Goal: Navigation & Orientation: Find specific page/section

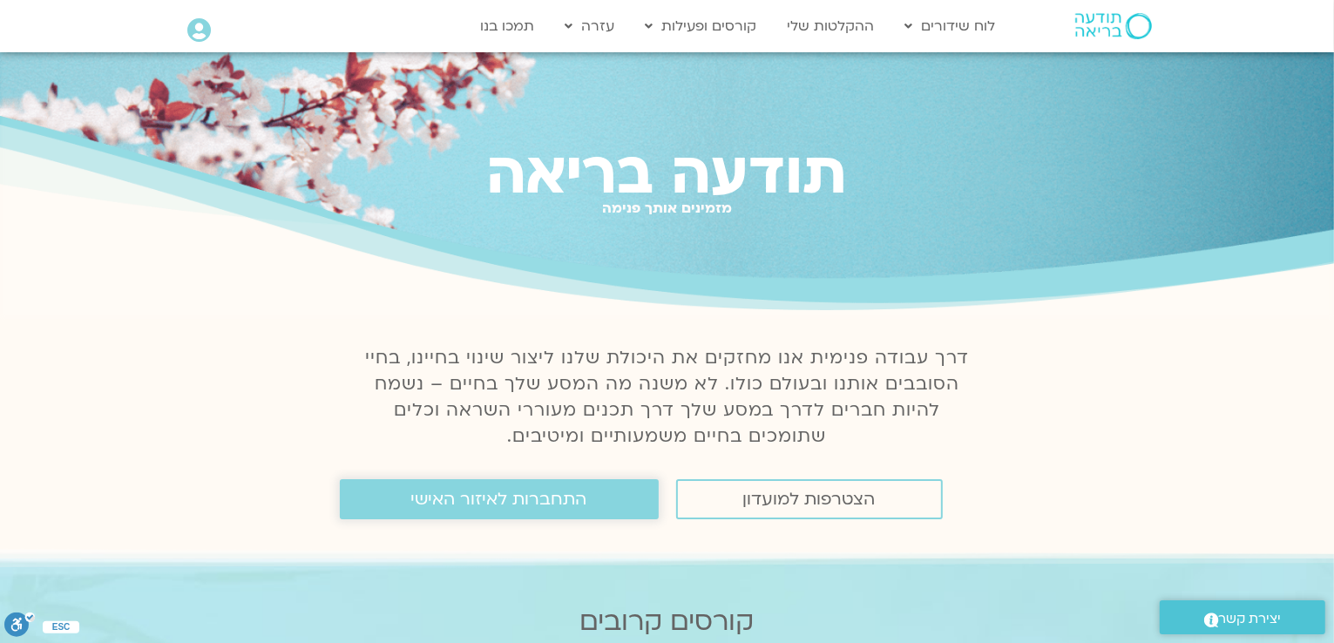
click at [615, 497] on link "התחברות לאיזור האישי" at bounding box center [499, 499] width 319 height 40
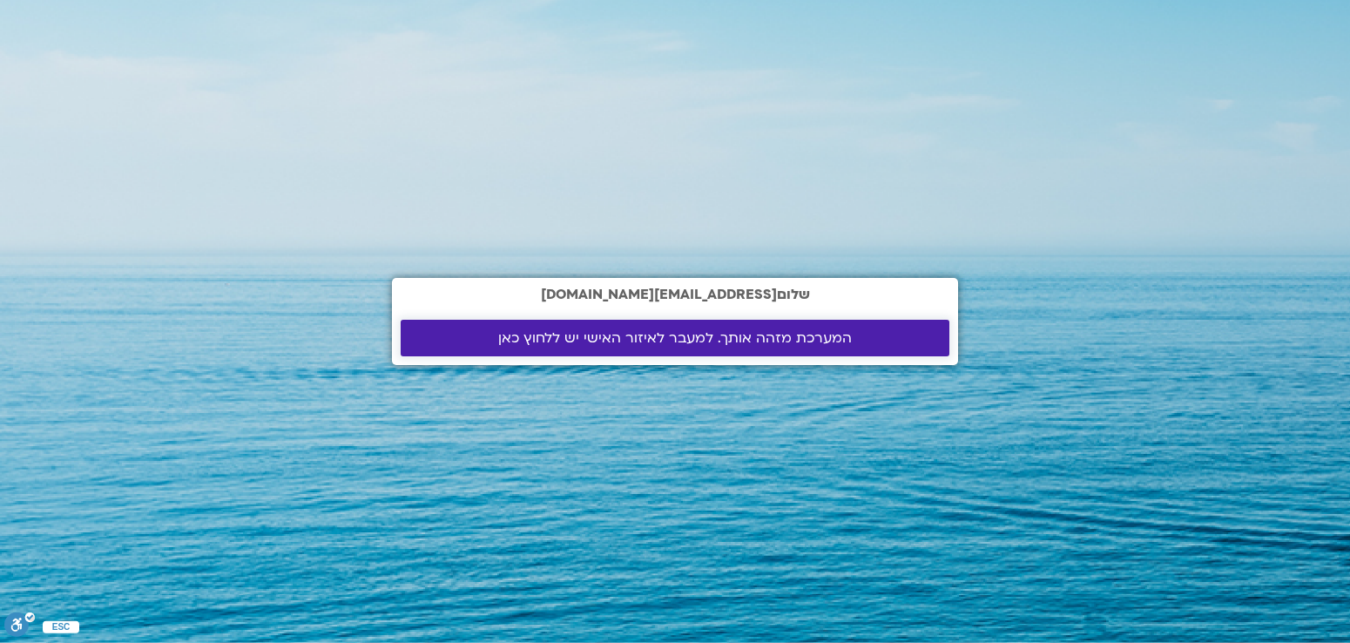
click at [807, 342] on span "המערכת מזהה אותך. למעבר לאיזור האישי יש ללחוץ כאן" at bounding box center [675, 338] width 354 height 16
